Goal: Task Accomplishment & Management: Use online tool/utility

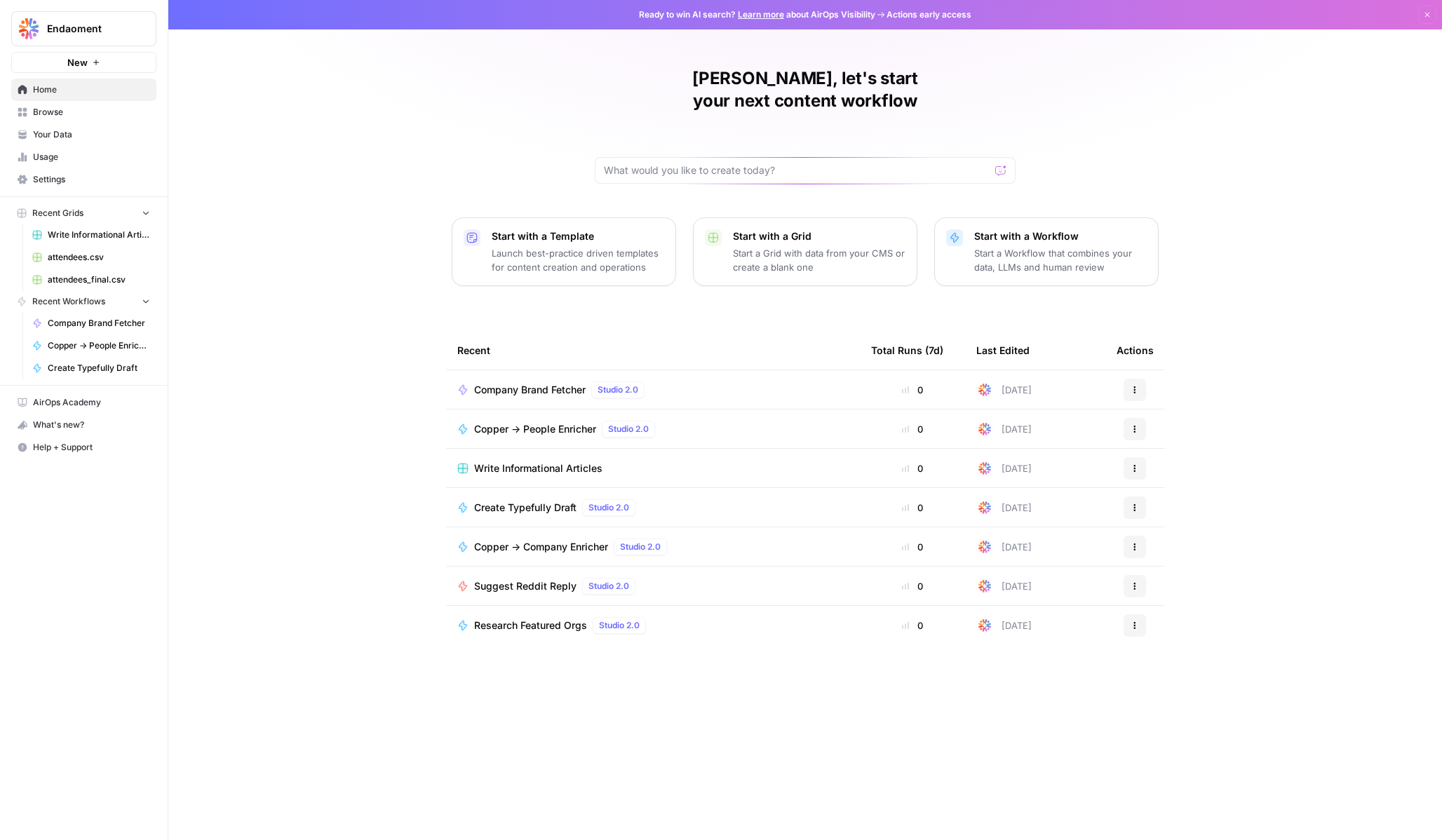
click at [573, 246] on p "Launch best-practice driven templates for content creation and operations" at bounding box center [578, 260] width 173 height 28
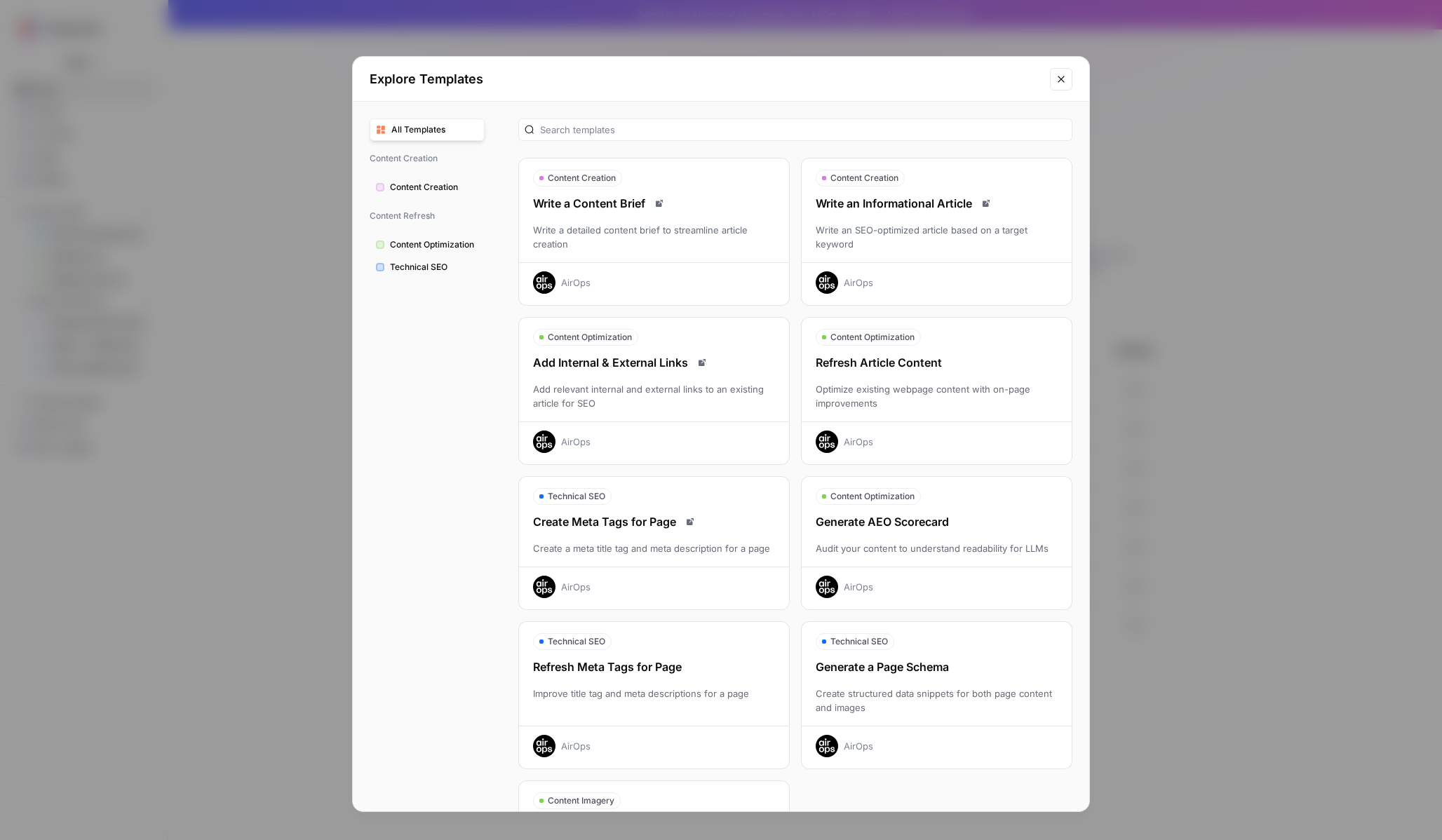
click at [420, 131] on span "All Templates" at bounding box center [435, 129] width 87 height 12
click at [641, 127] on input "text" at bounding box center [803, 129] width 526 height 14
type input "search"
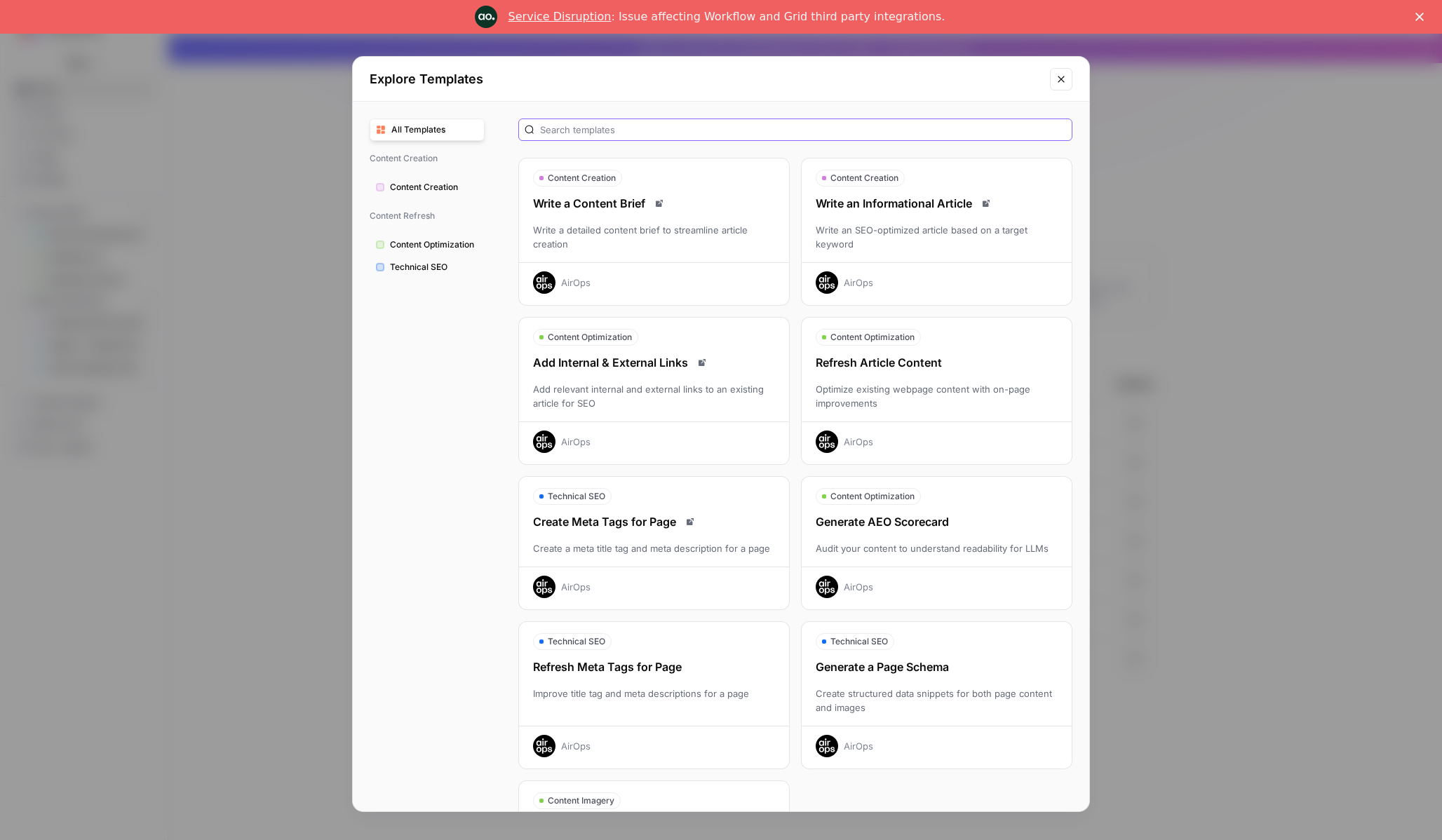
scroll to position [120, 0]
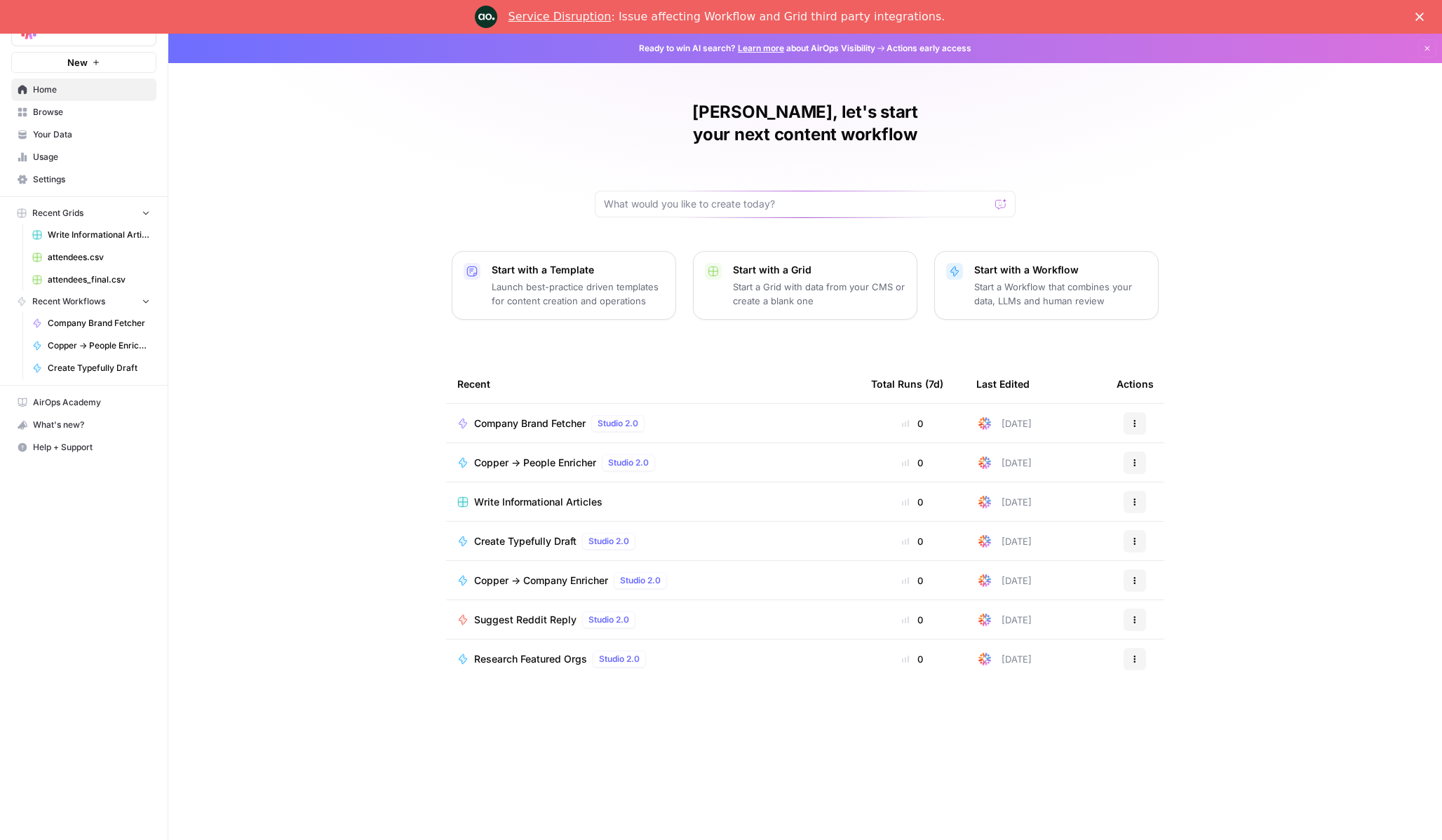
click at [100, 57] on button "New" at bounding box center [84, 63] width 145 height 21
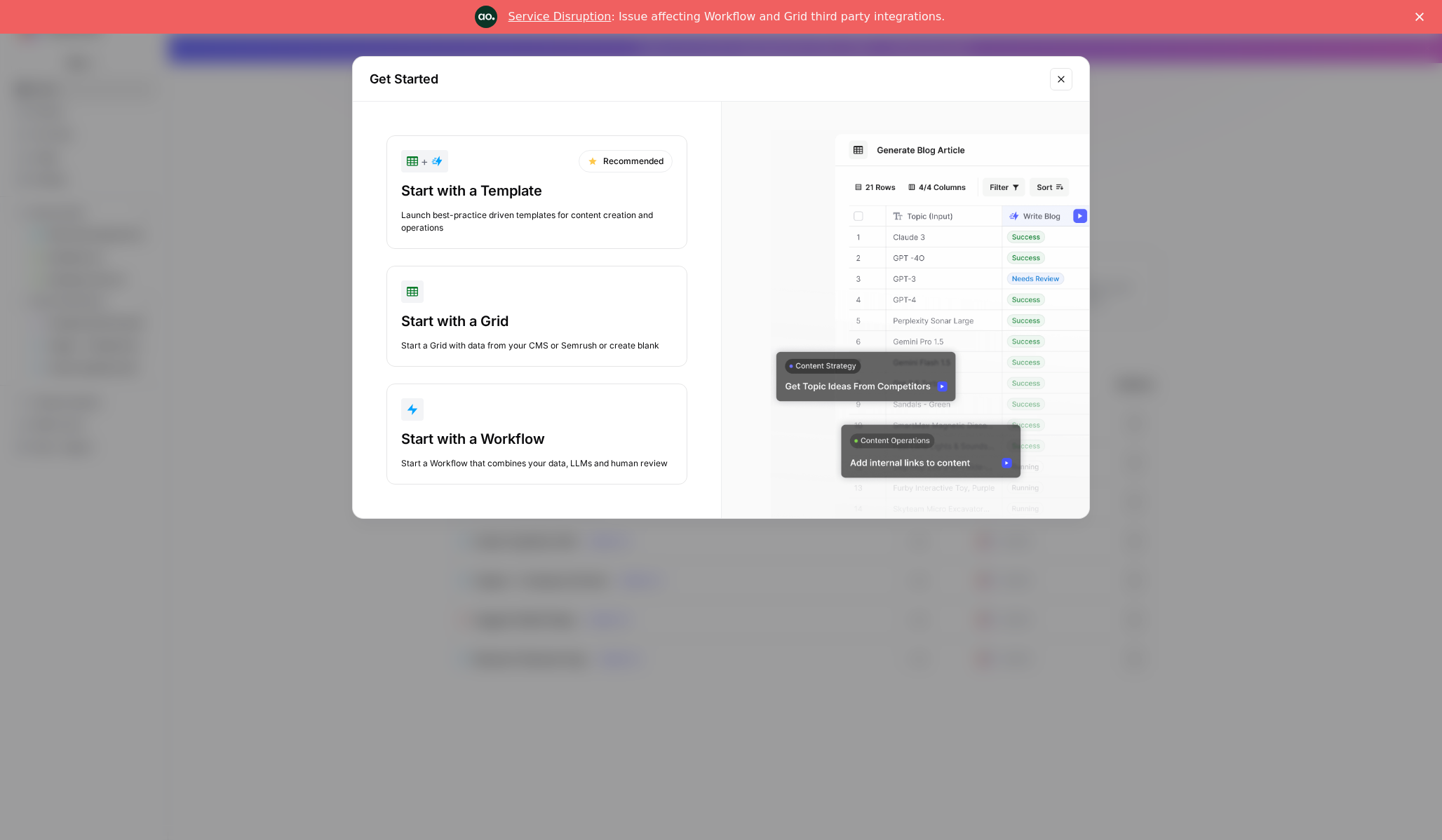
click at [539, 218] on div "Launch best-practice driven templates for content creation and operations" at bounding box center [537, 221] width 272 height 26
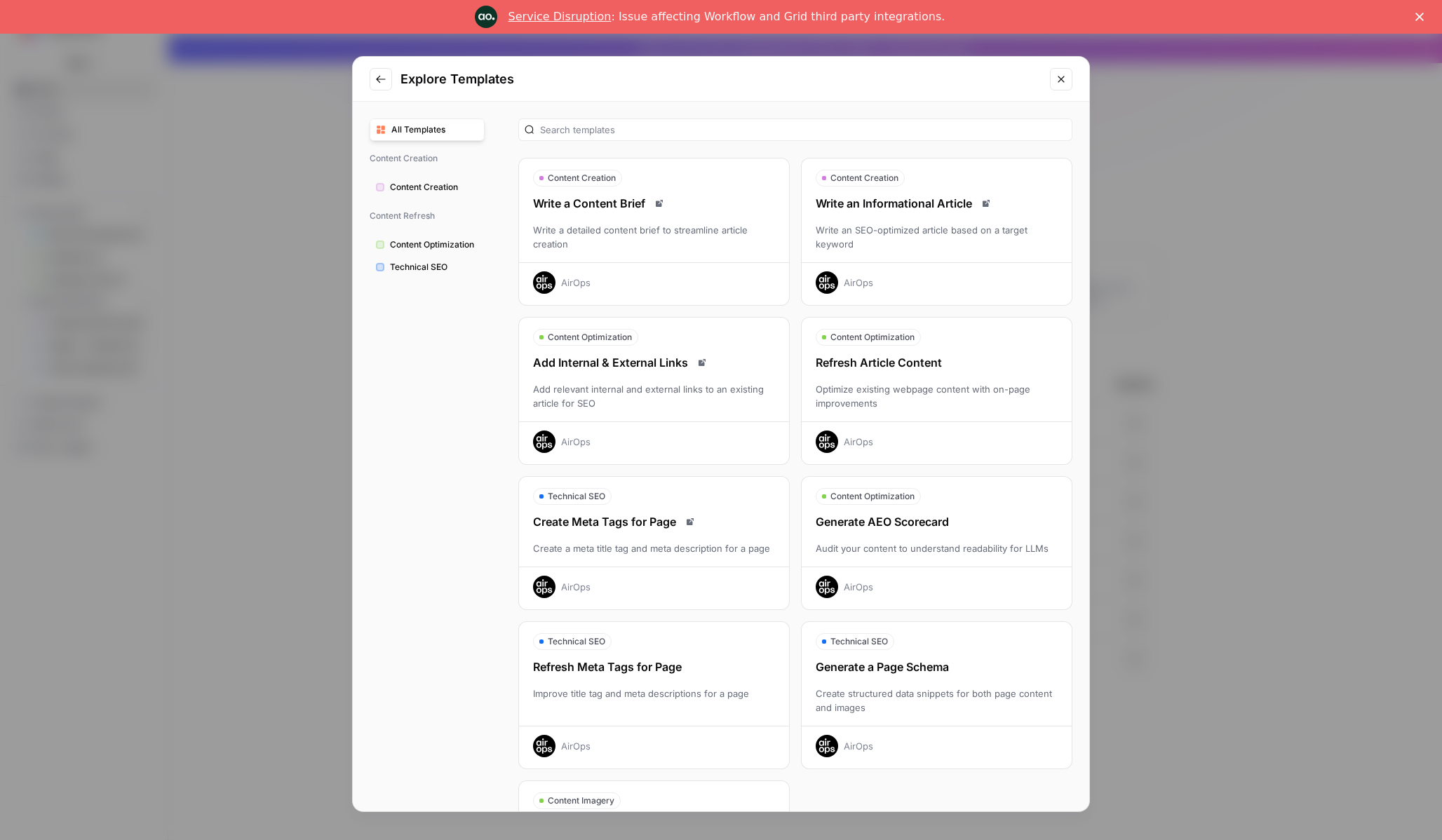
click at [379, 75] on icon "Go to previous step" at bounding box center [381, 80] width 11 height 11
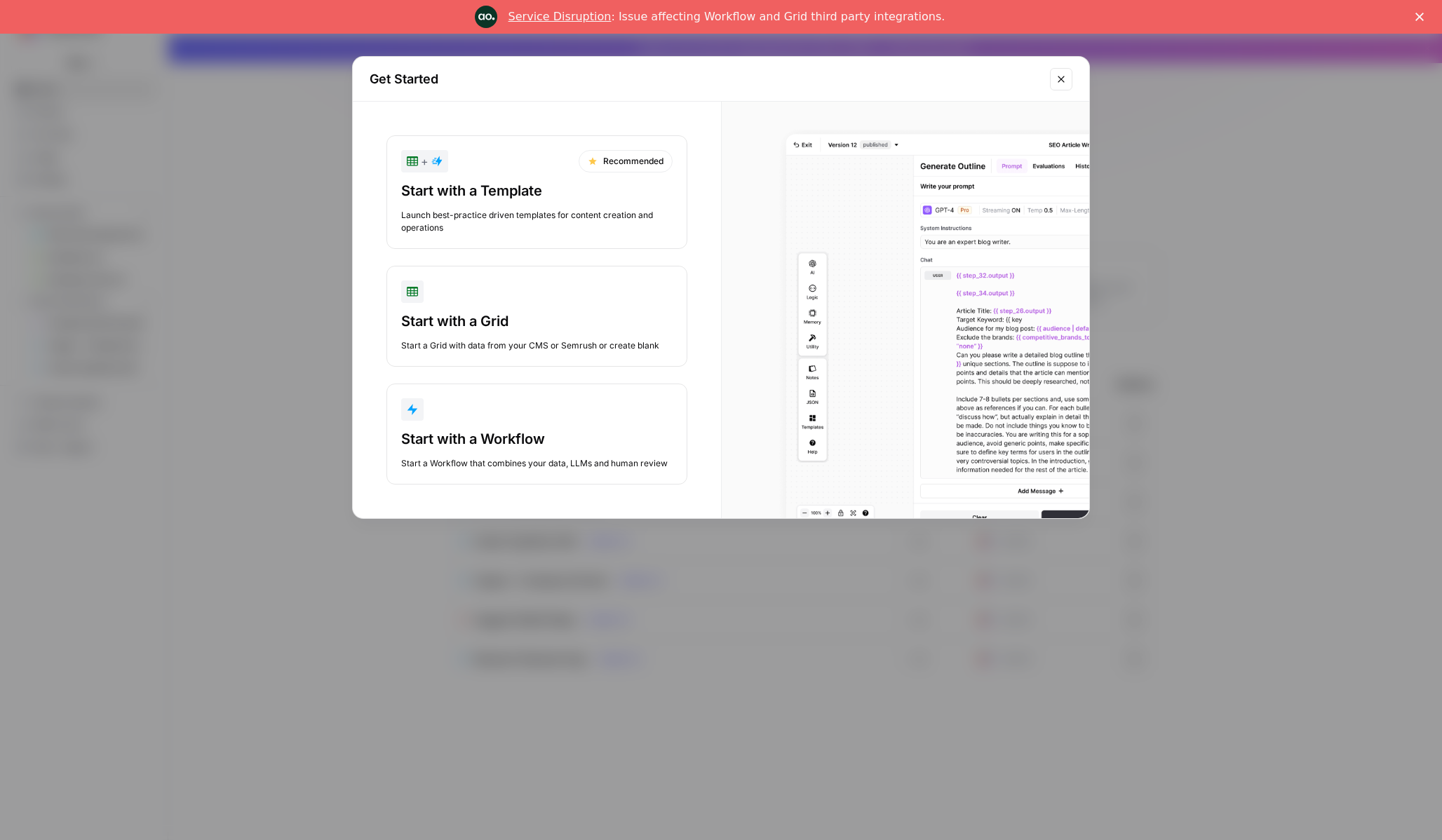
click at [513, 437] on div "Start with a Workflow" at bounding box center [537, 439] width 272 height 20
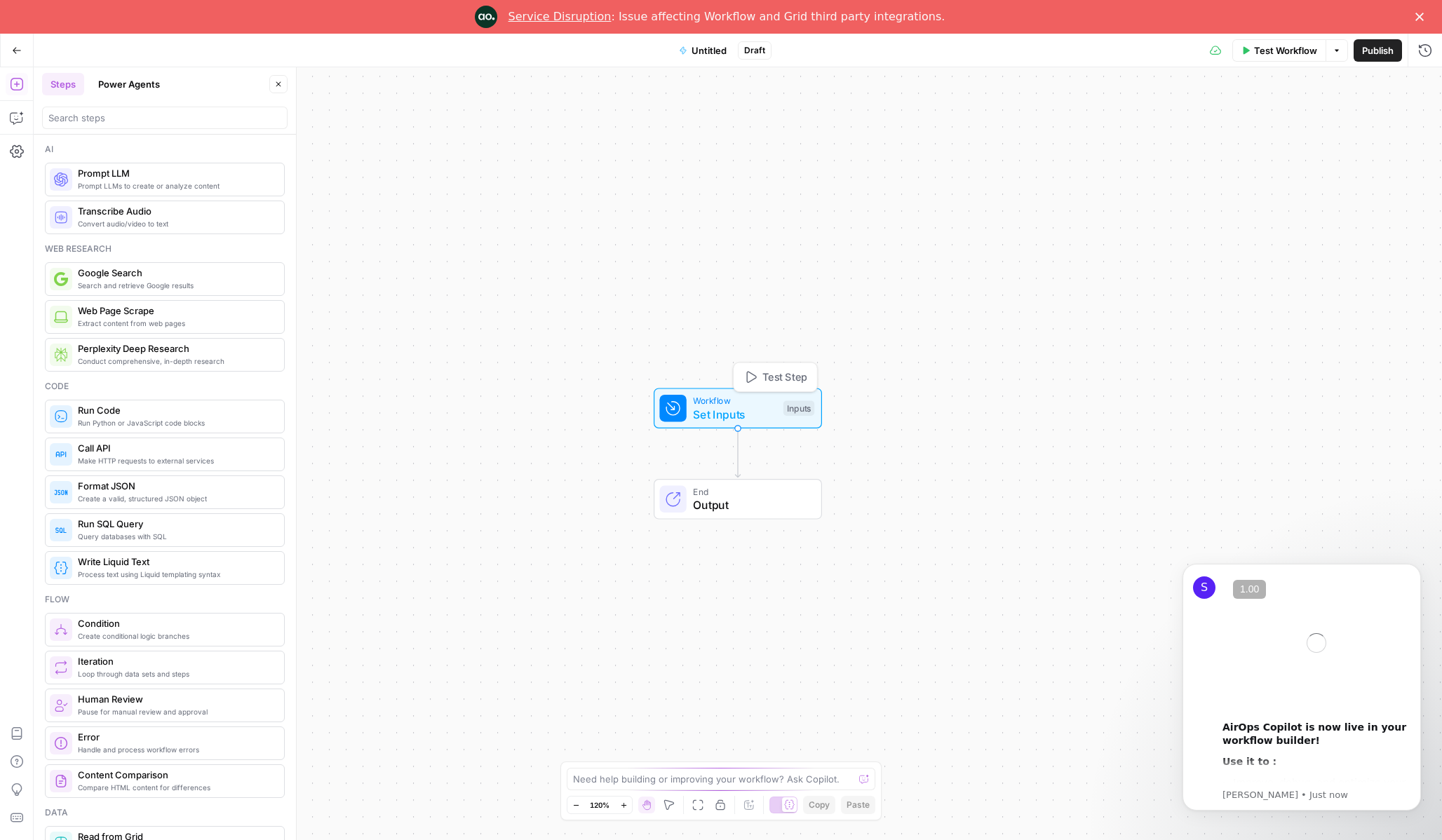
click at [751, 412] on span "Set Inputs" at bounding box center [735, 415] width 84 height 17
click at [1364, 128] on button "Add Field" at bounding box center [1290, 129] width 234 height 23
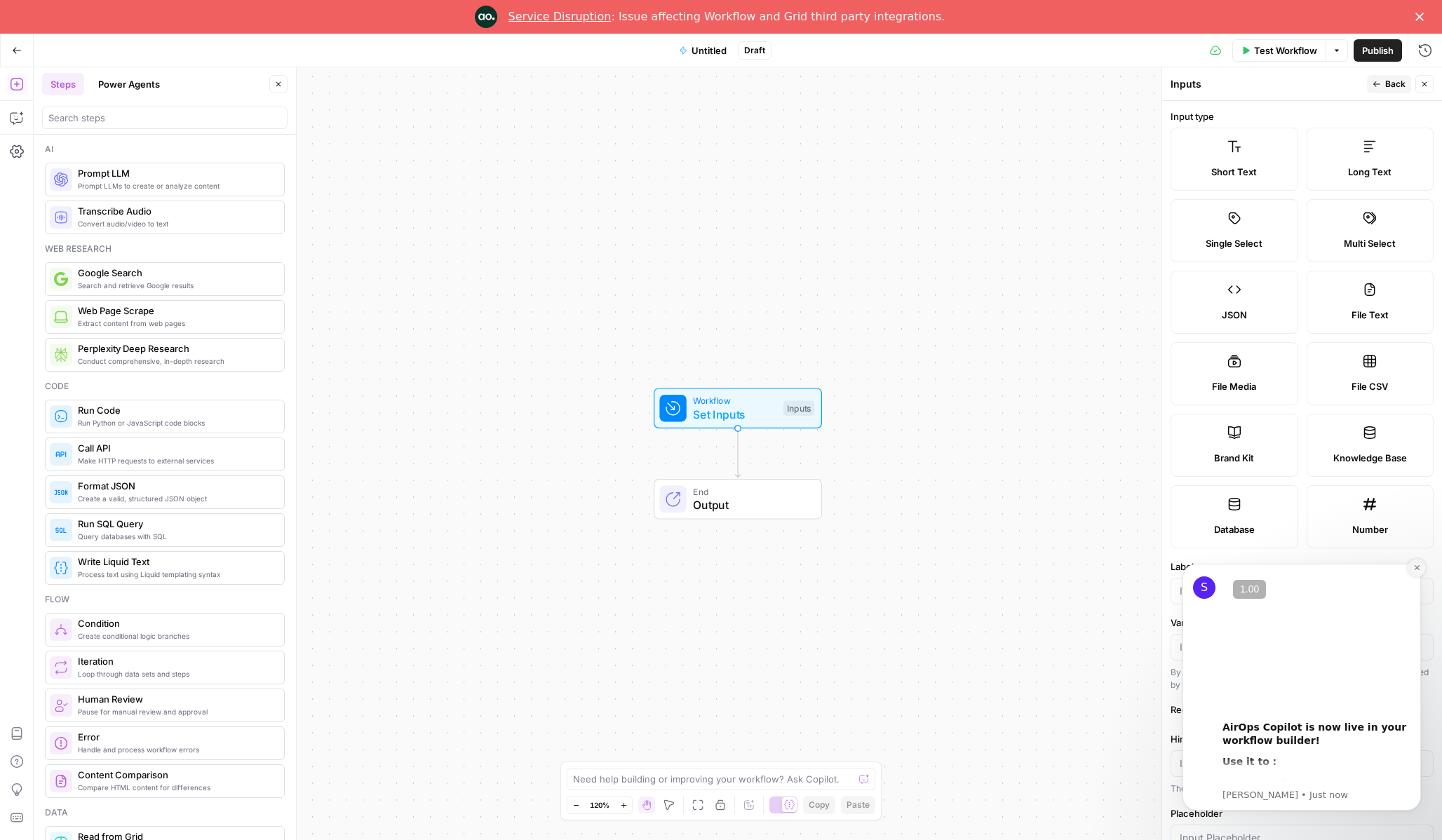
click at [1413, 574] on button "Dismiss notification" at bounding box center [1416, 568] width 18 height 18
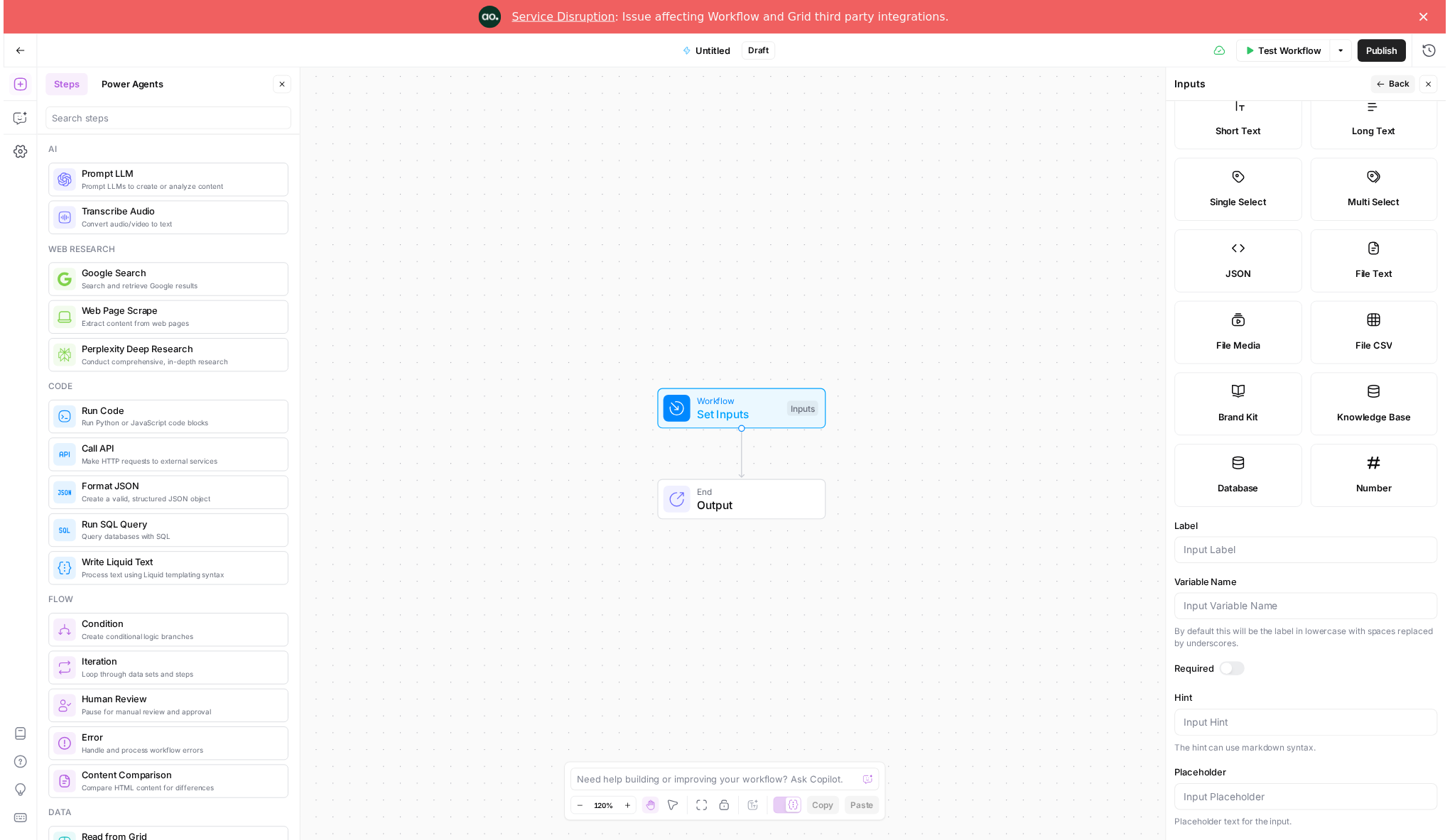
scroll to position [114, 0]
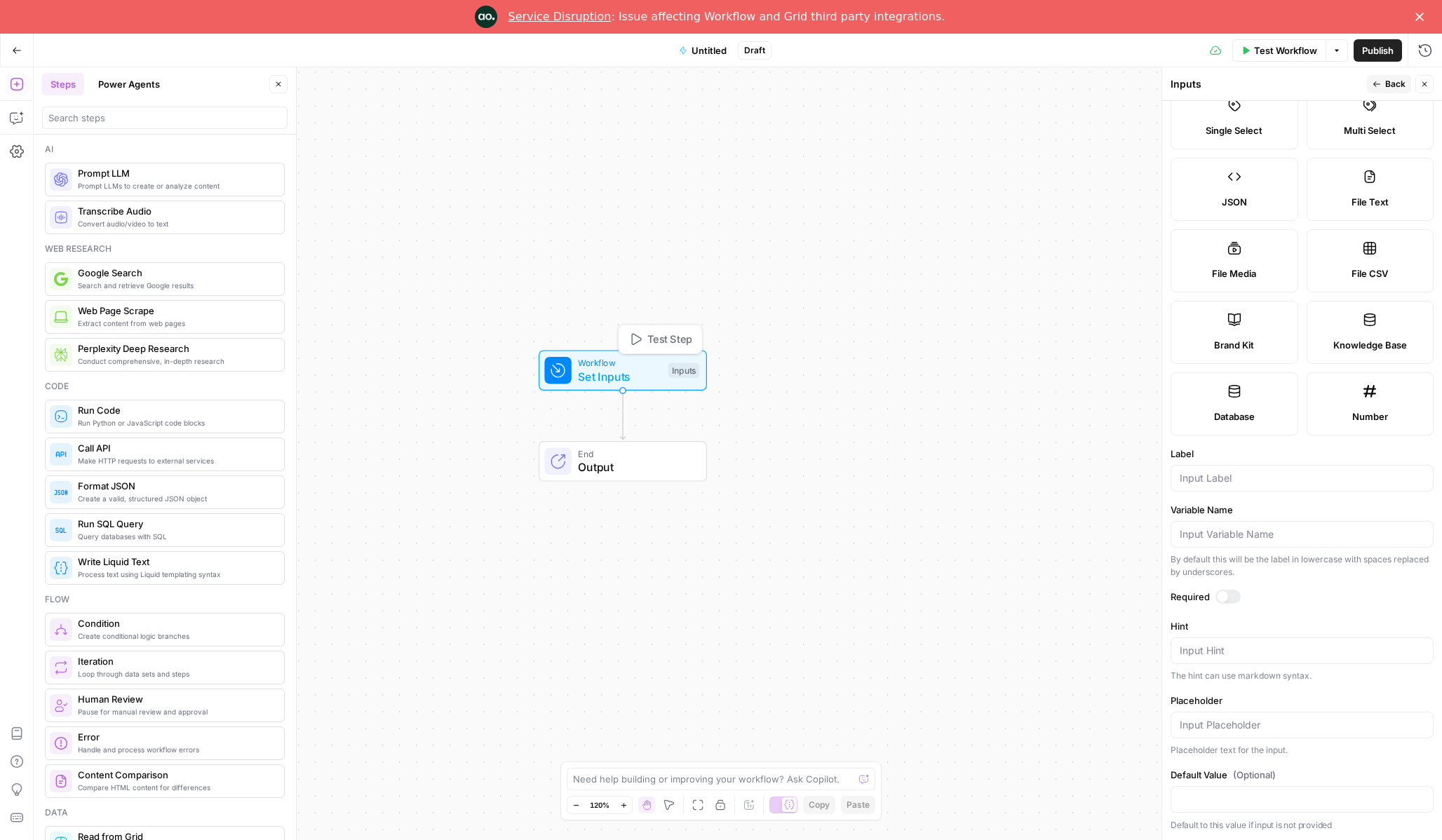
drag, startPoint x: 720, startPoint y: 408, endPoint x: 605, endPoint y: 370, distance: 121.1
click at [605, 370] on span "Set Inputs" at bounding box center [620, 377] width 84 height 17
click at [668, 334] on span "Test Step" at bounding box center [669, 340] width 45 height 15
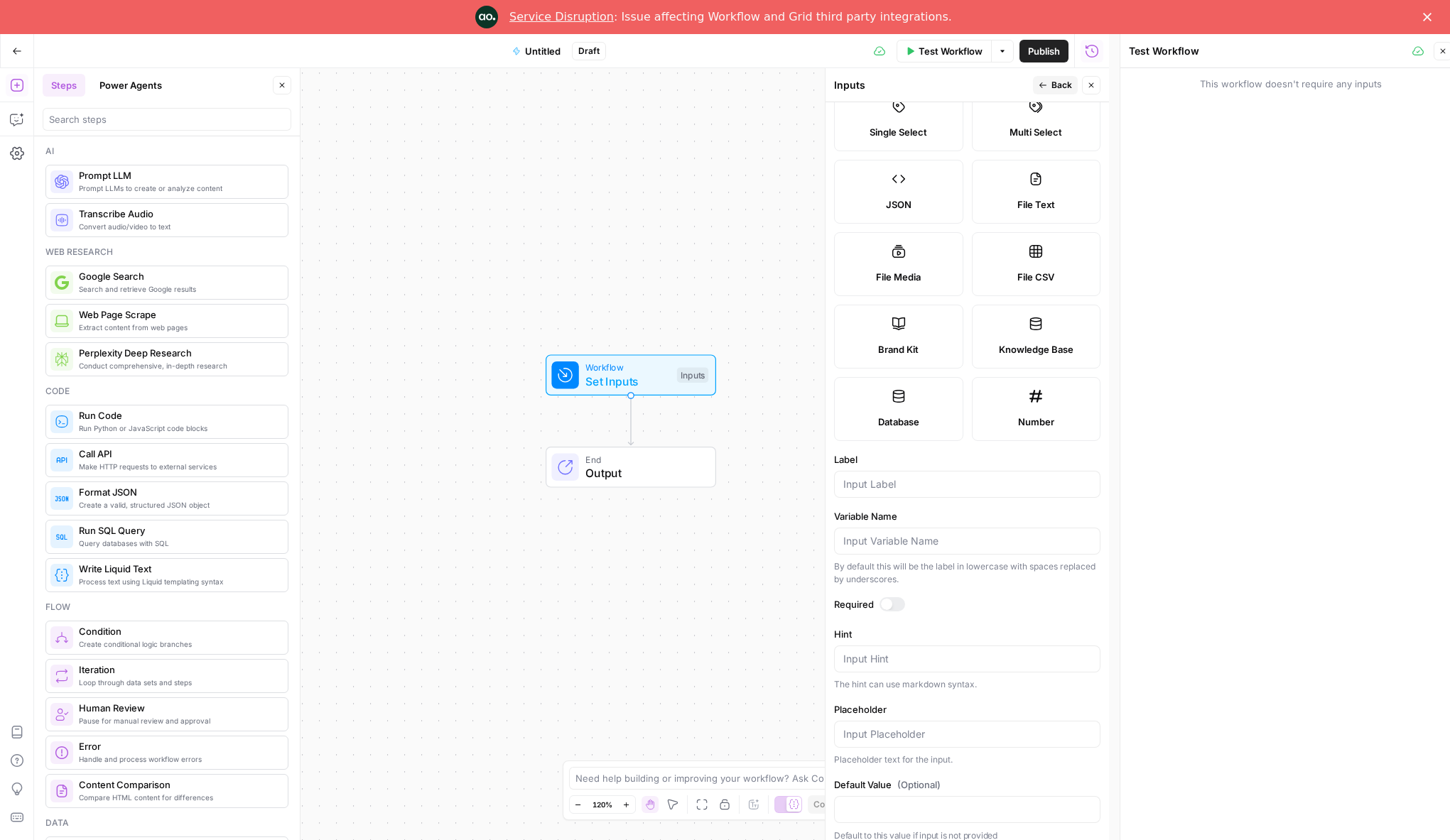
scroll to position [0, 0]
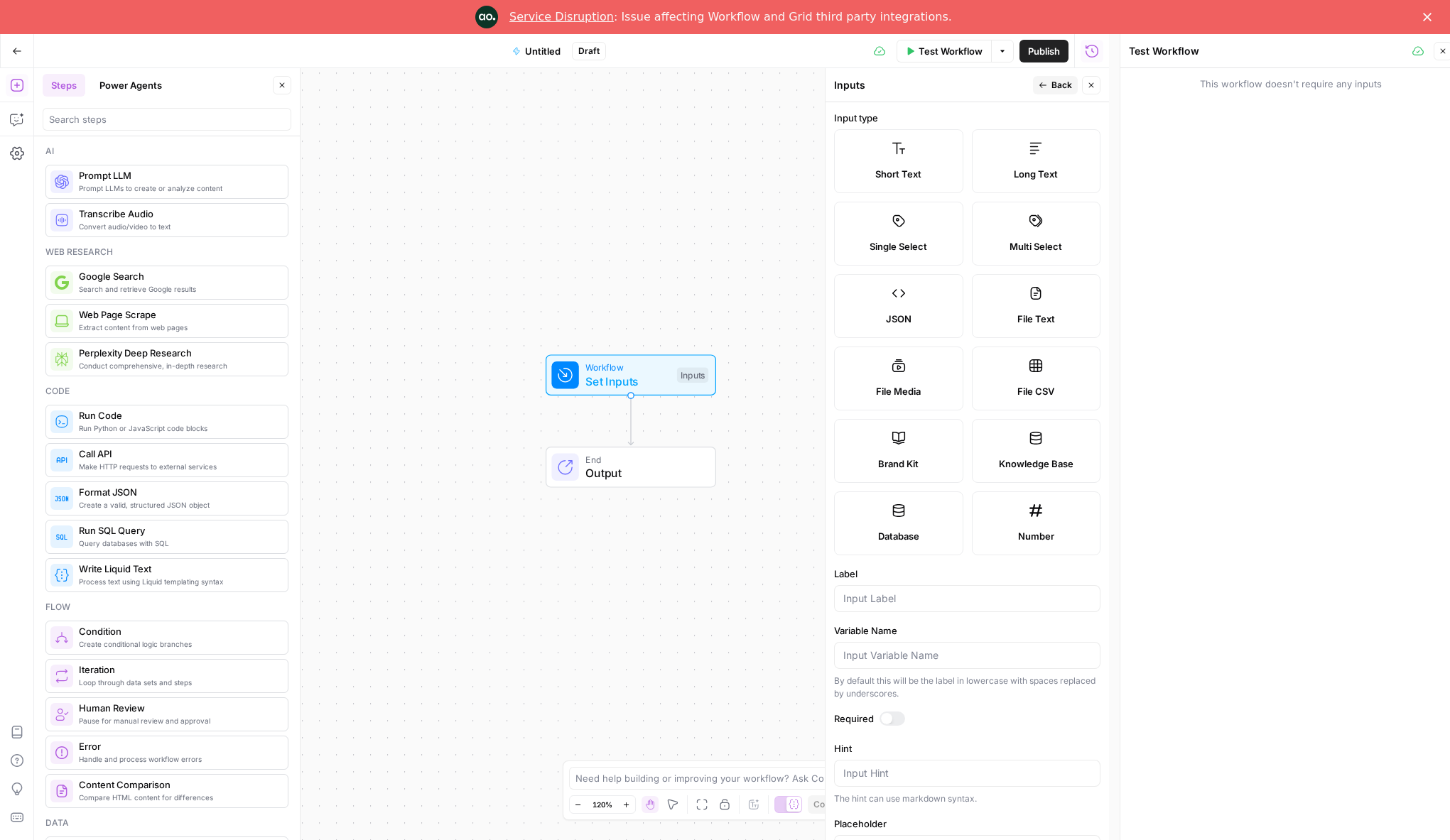
click at [921, 160] on label "Short Text" at bounding box center [899, 161] width 129 height 64
click at [916, 161] on label "Short Text" at bounding box center [899, 161] width 129 height 64
